Goal: Task Accomplishment & Management: Manage account settings

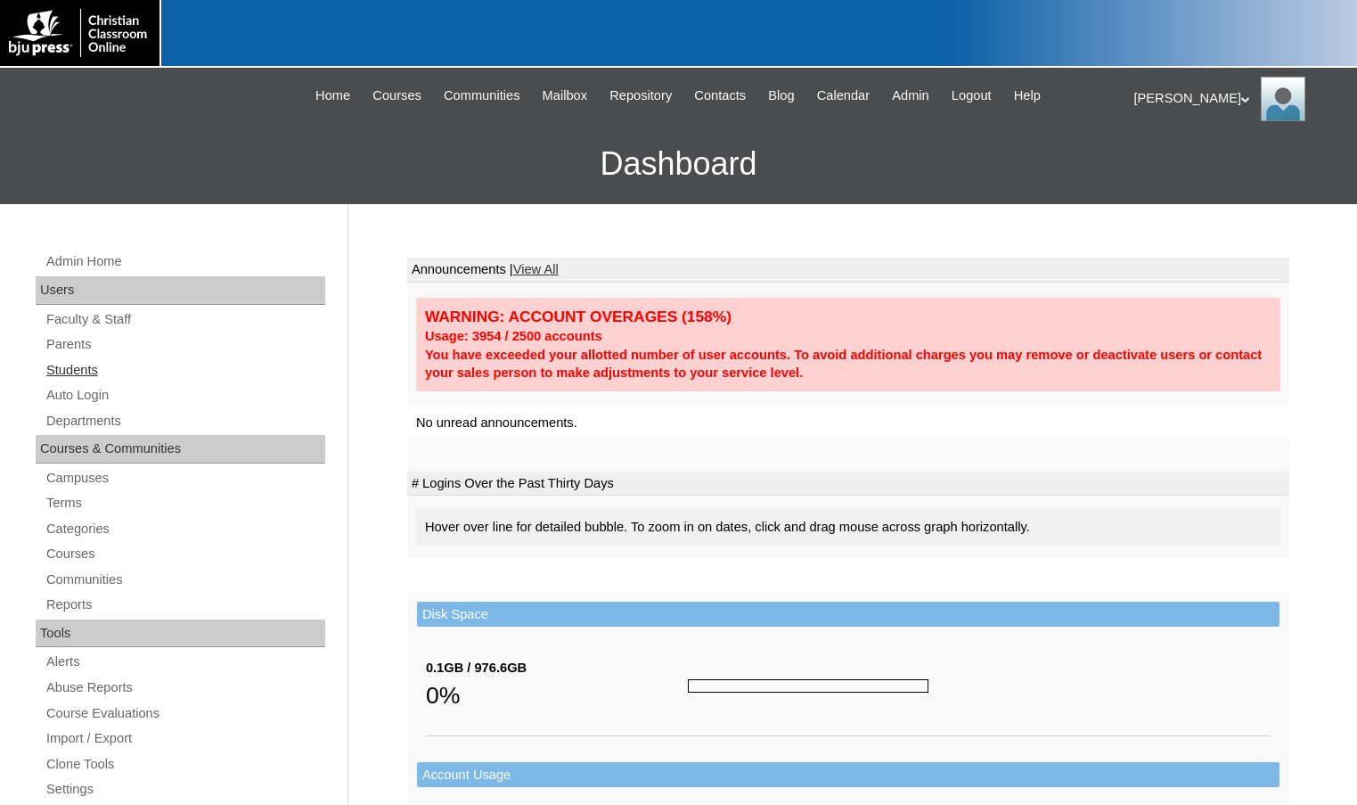
click at [84, 360] on link "Students" at bounding box center [185, 370] width 281 height 22
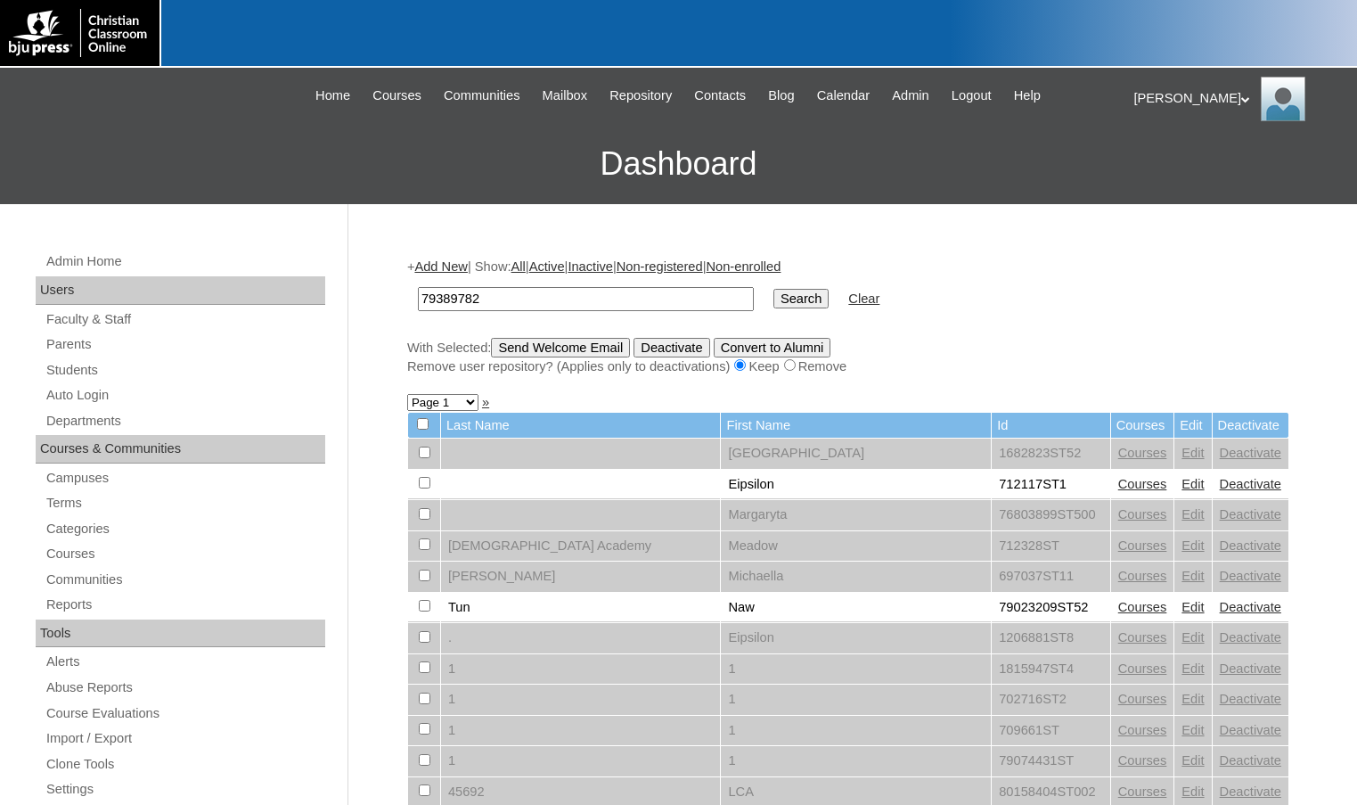
type input "79389782"
click at [773, 289] on input "Search" at bounding box center [800, 299] width 55 height 20
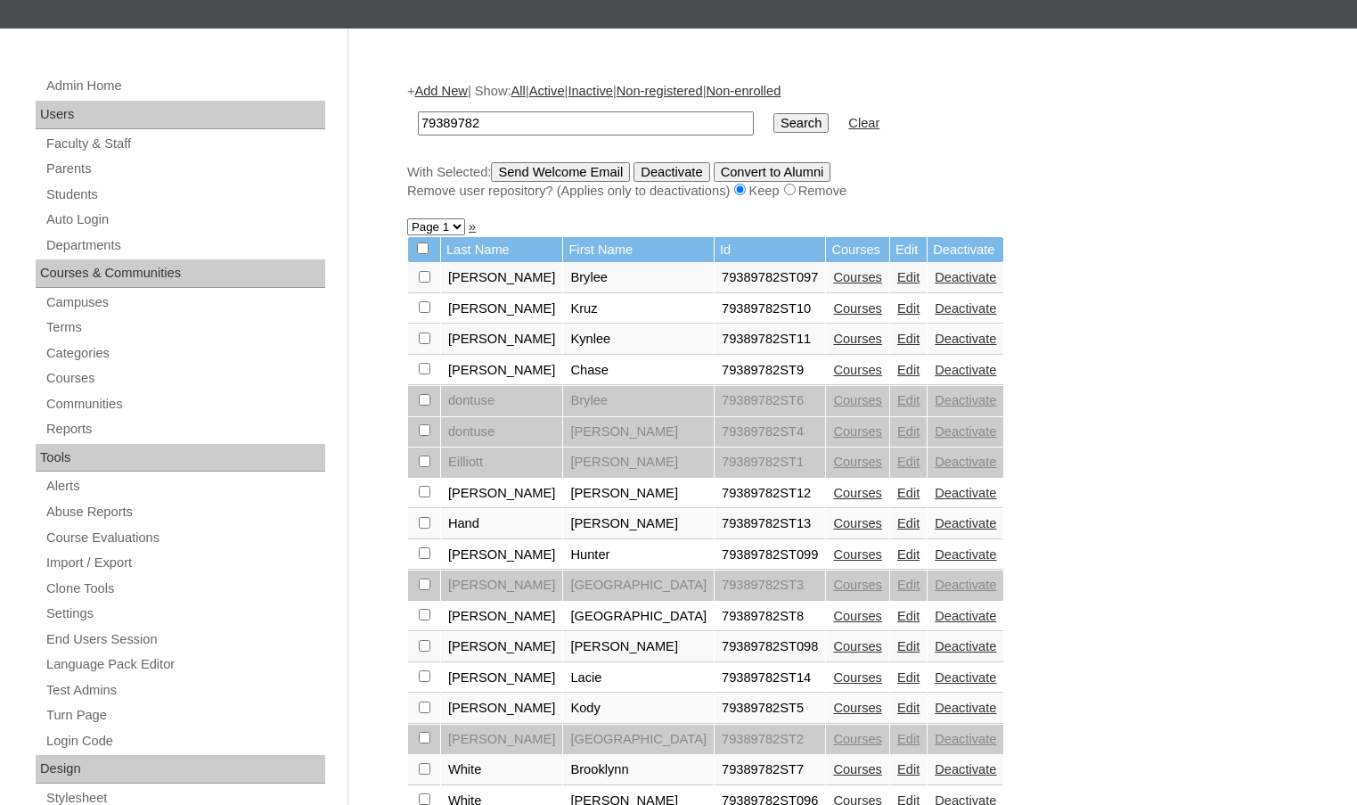
scroll to position [535, 0]
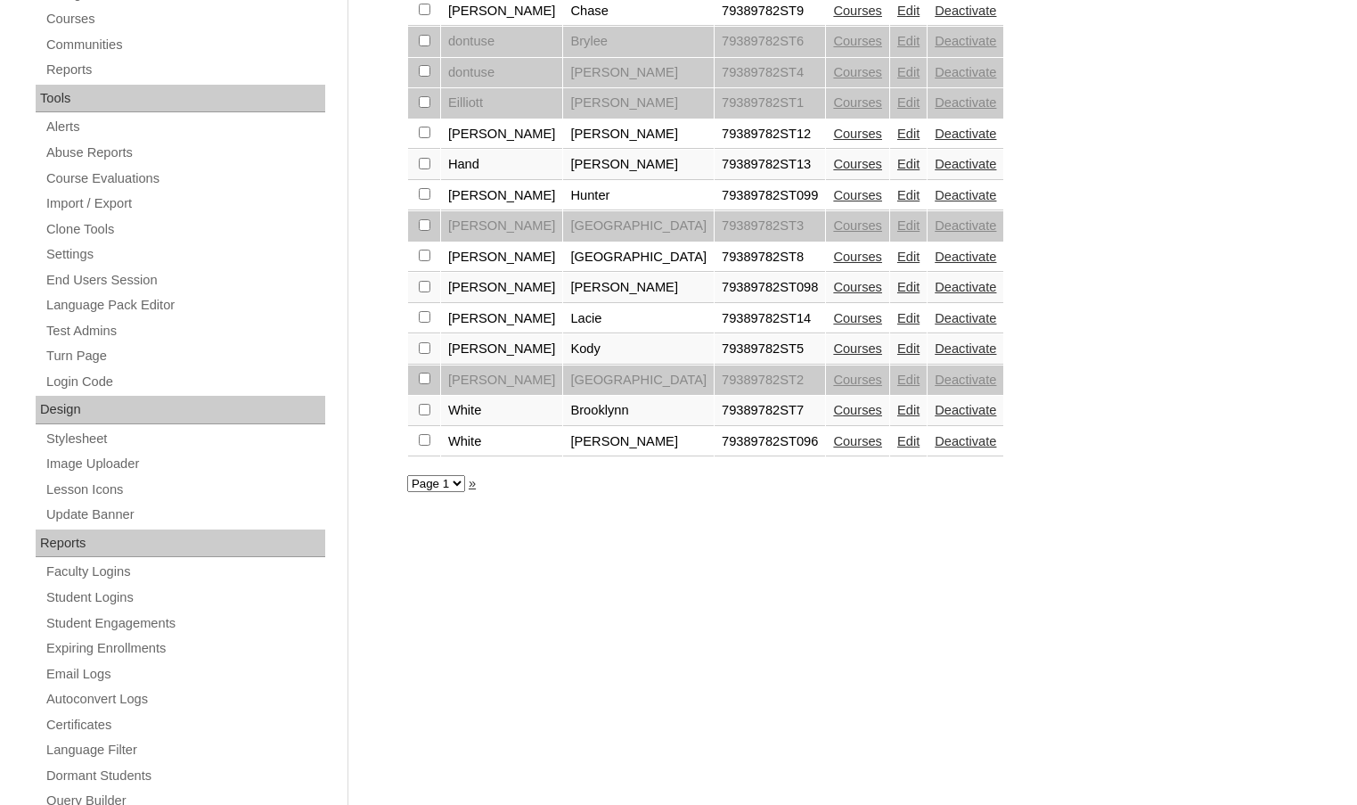
click at [425, 410] on input "checkbox" at bounding box center [425, 410] width 12 height 12
checkbox input "true"
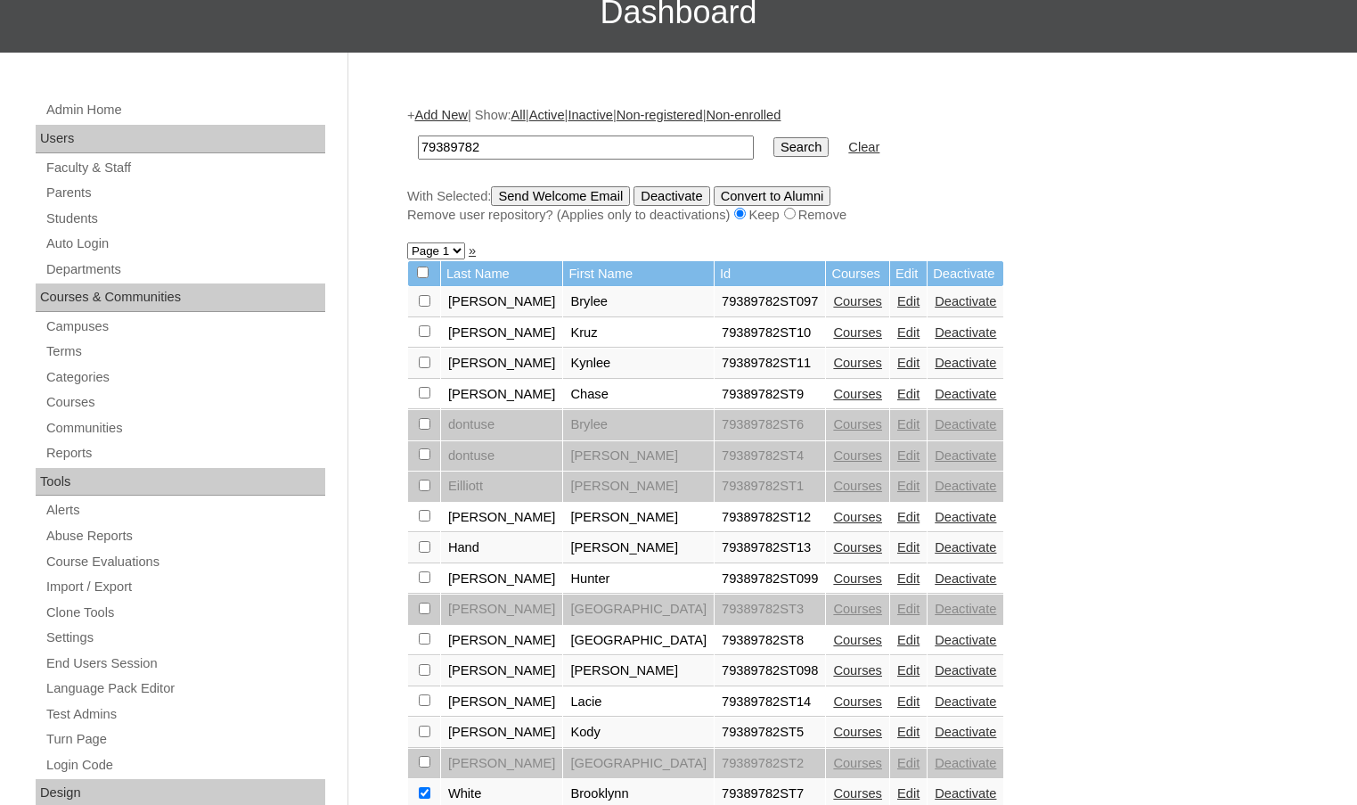
scroll to position [89, 0]
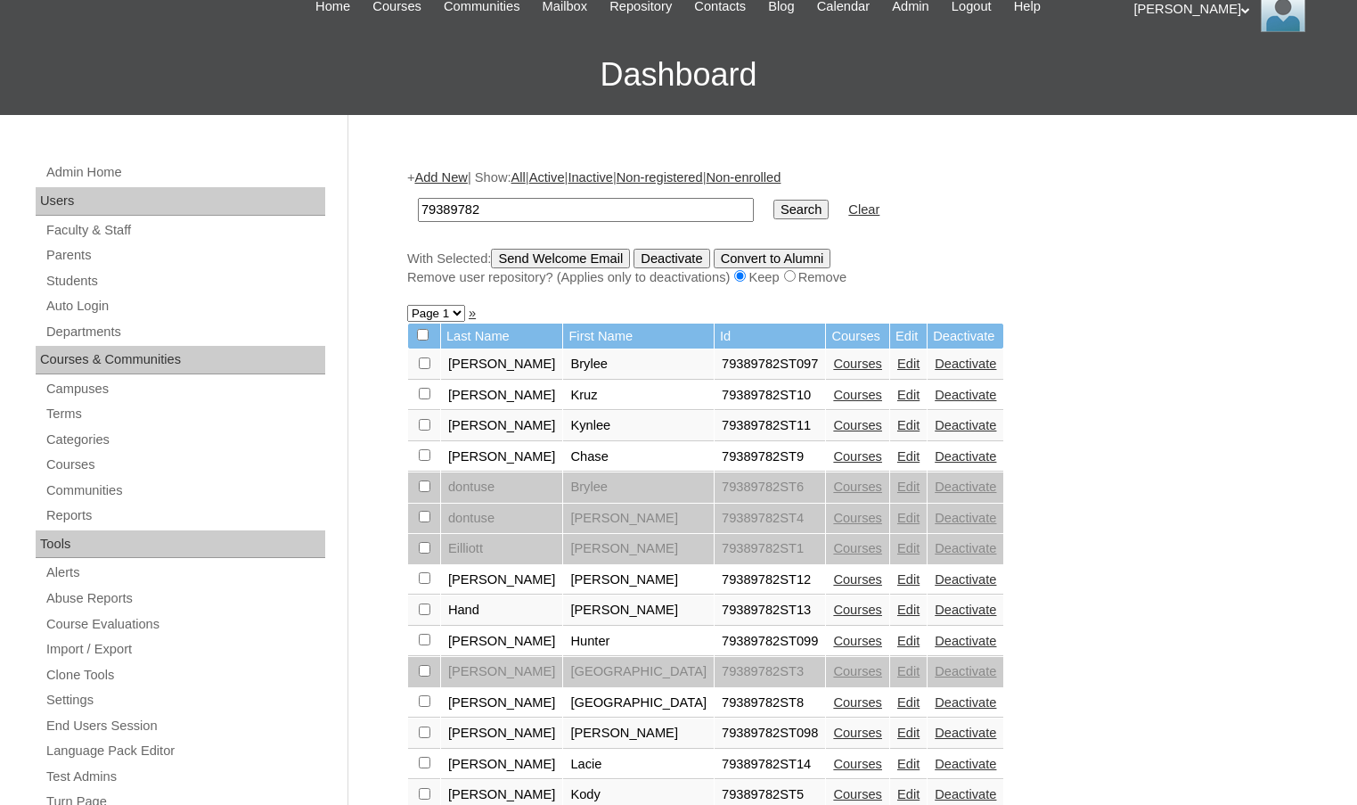
click at [604, 262] on input "Send Welcome Email" at bounding box center [560, 259] width 139 height 20
